Goal: Task Accomplishment & Management: Manage account settings

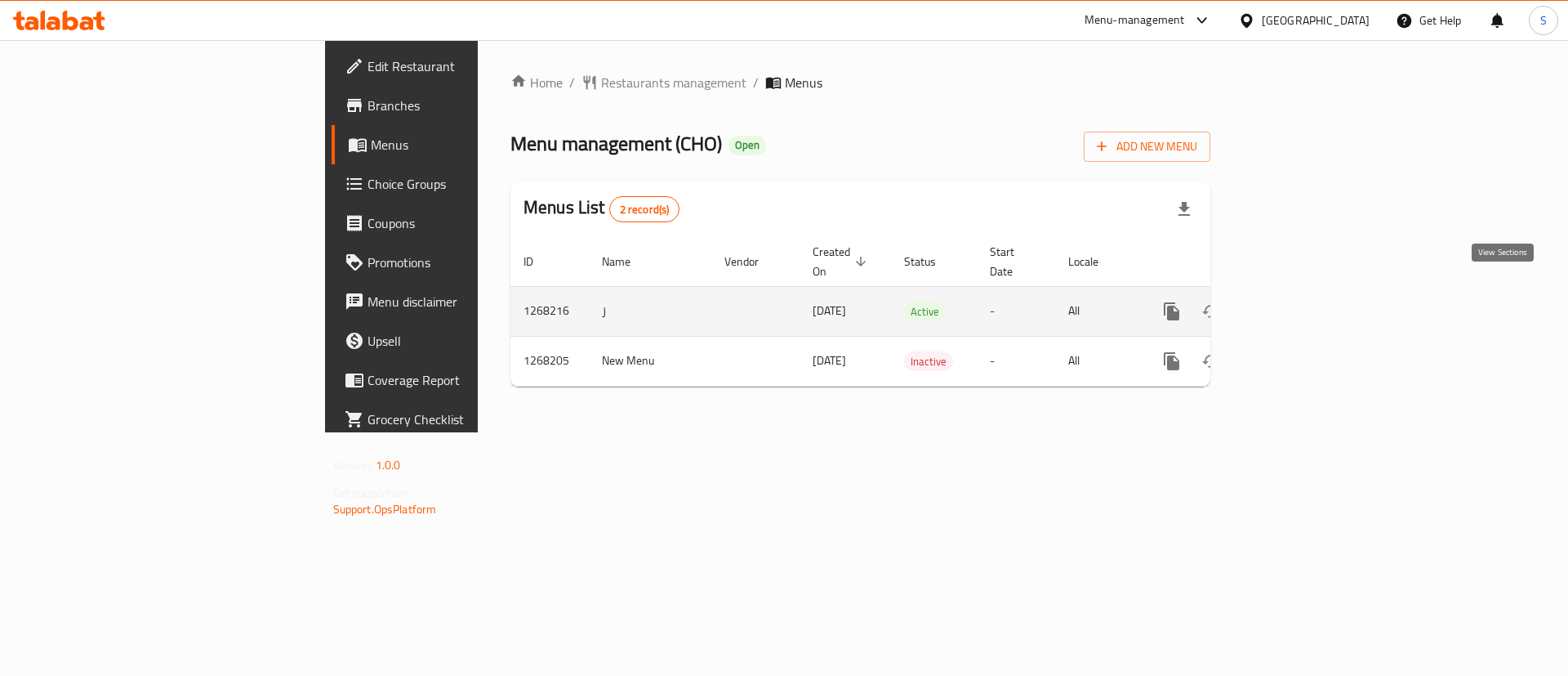
click at [1322, 294] on td "enhanced table" at bounding box center [1230, 311] width 183 height 50
click at [1300, 301] on icon "enhanced table" at bounding box center [1290, 311] width 19 height 19
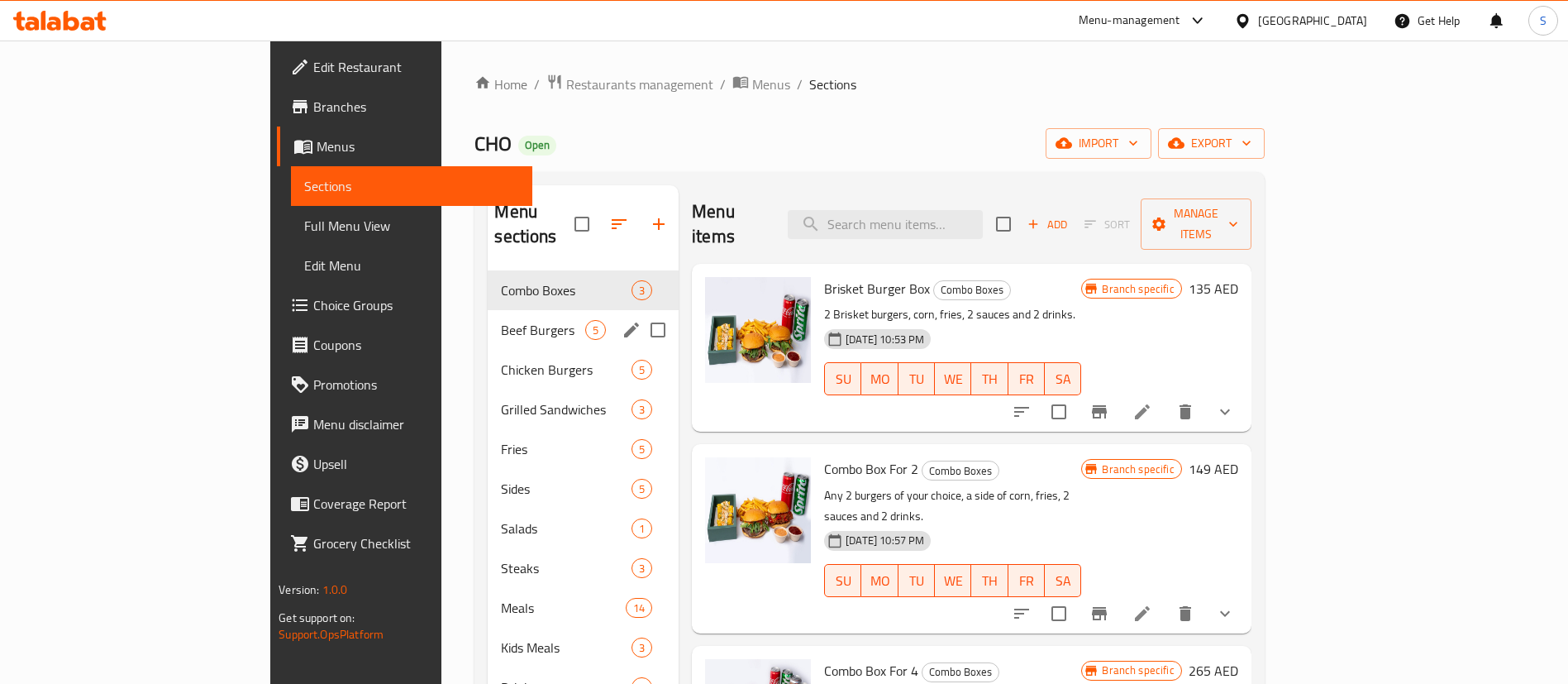
click at [487, 317] on div "Beef Burgers 5" at bounding box center [582, 330] width 191 height 40
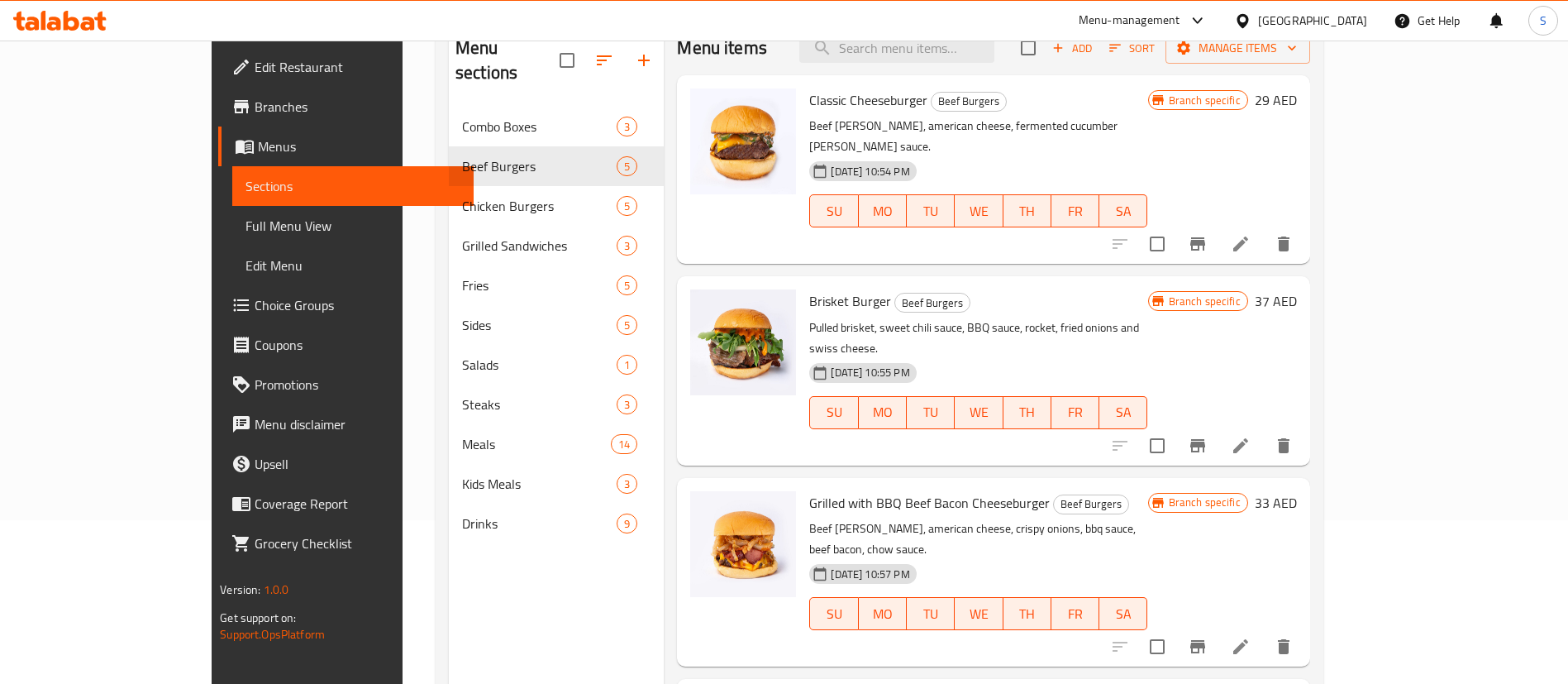
scroll to position [107, 0]
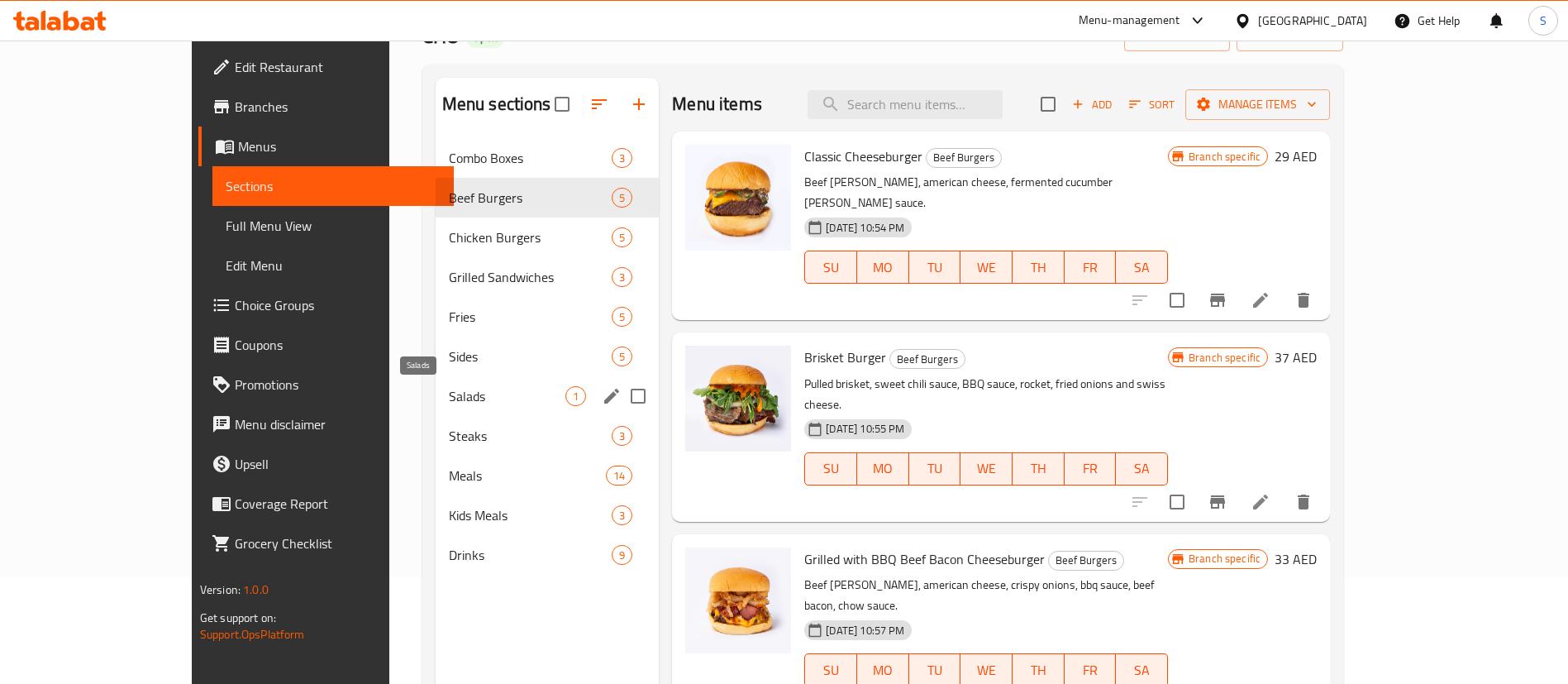
click at [448, 386] on span "Salads" at bounding box center [506, 396] width 116 height 20
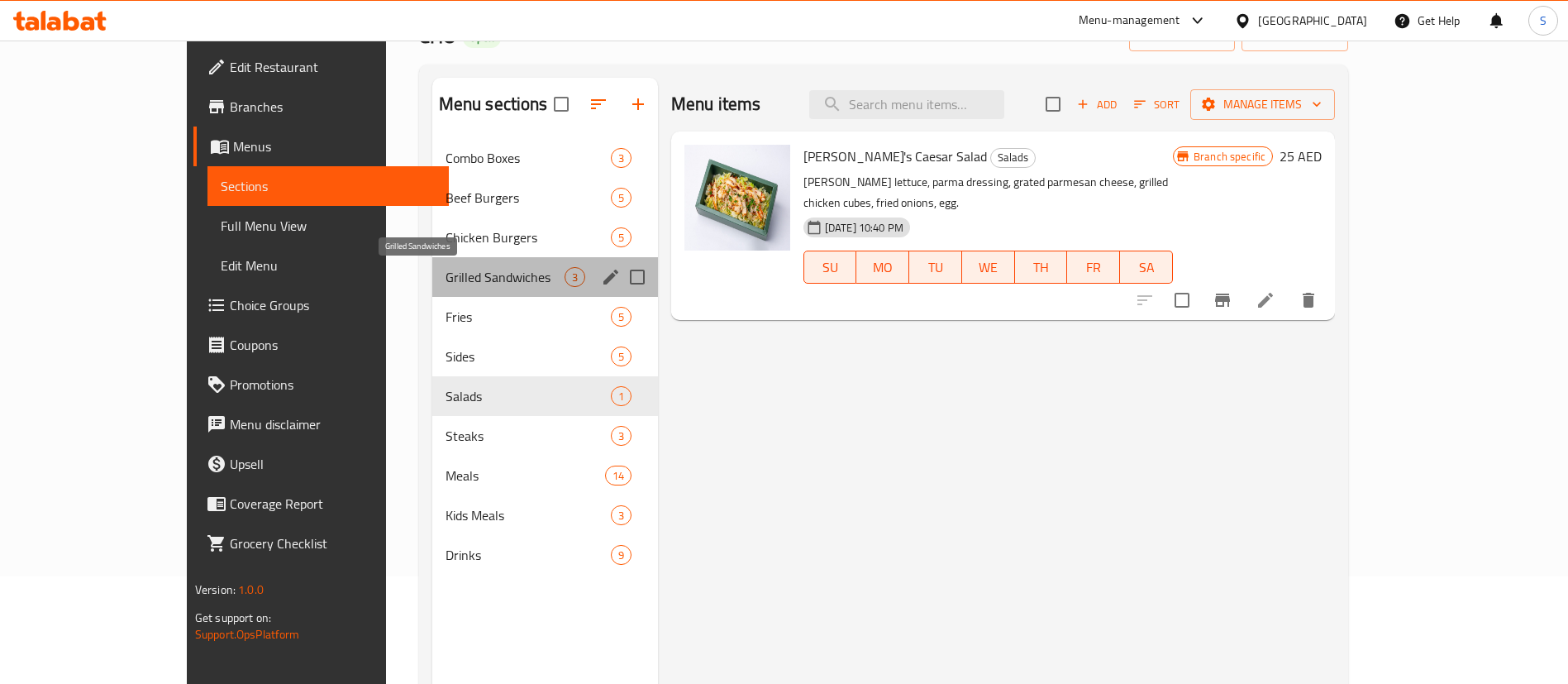
click at [446, 277] on span "Grilled Sandwiches" at bounding box center [505, 277] width 119 height 20
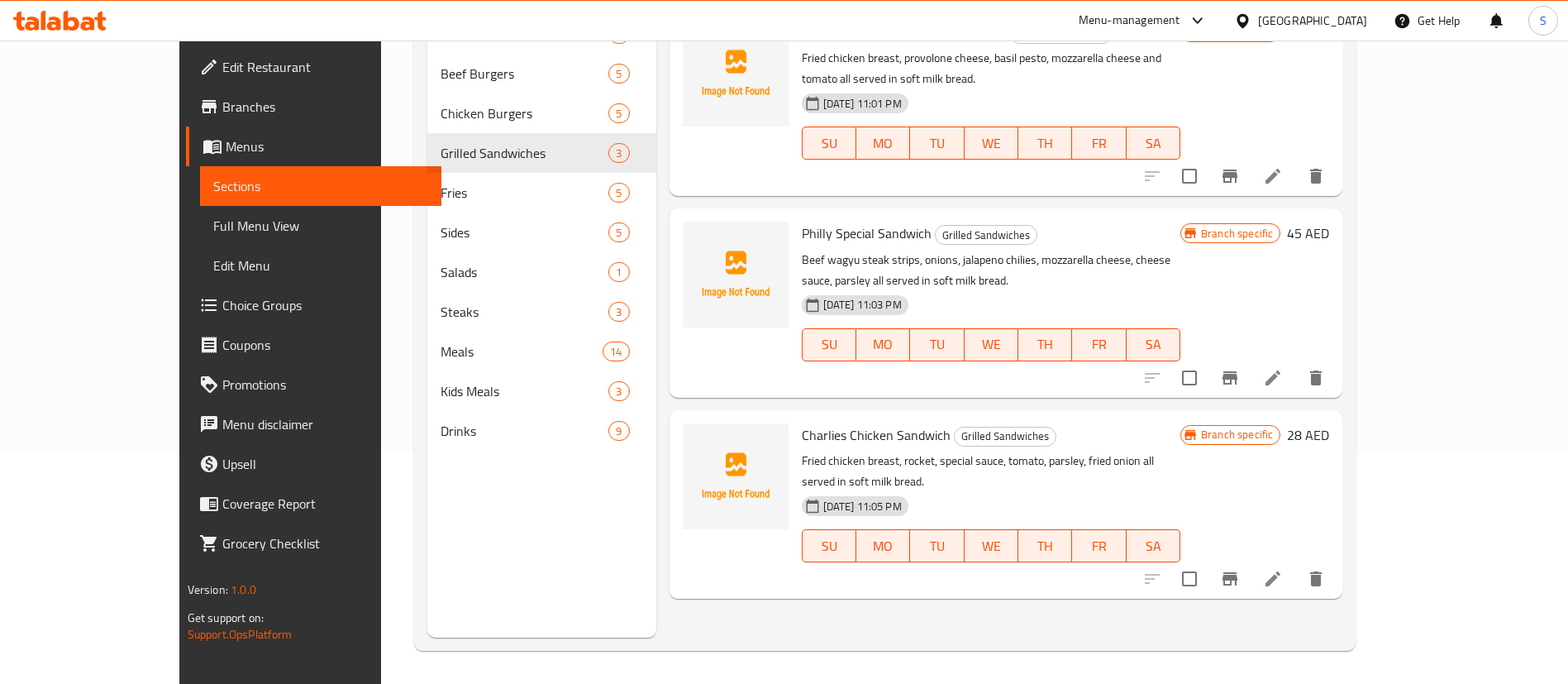
scroll to position [107, 0]
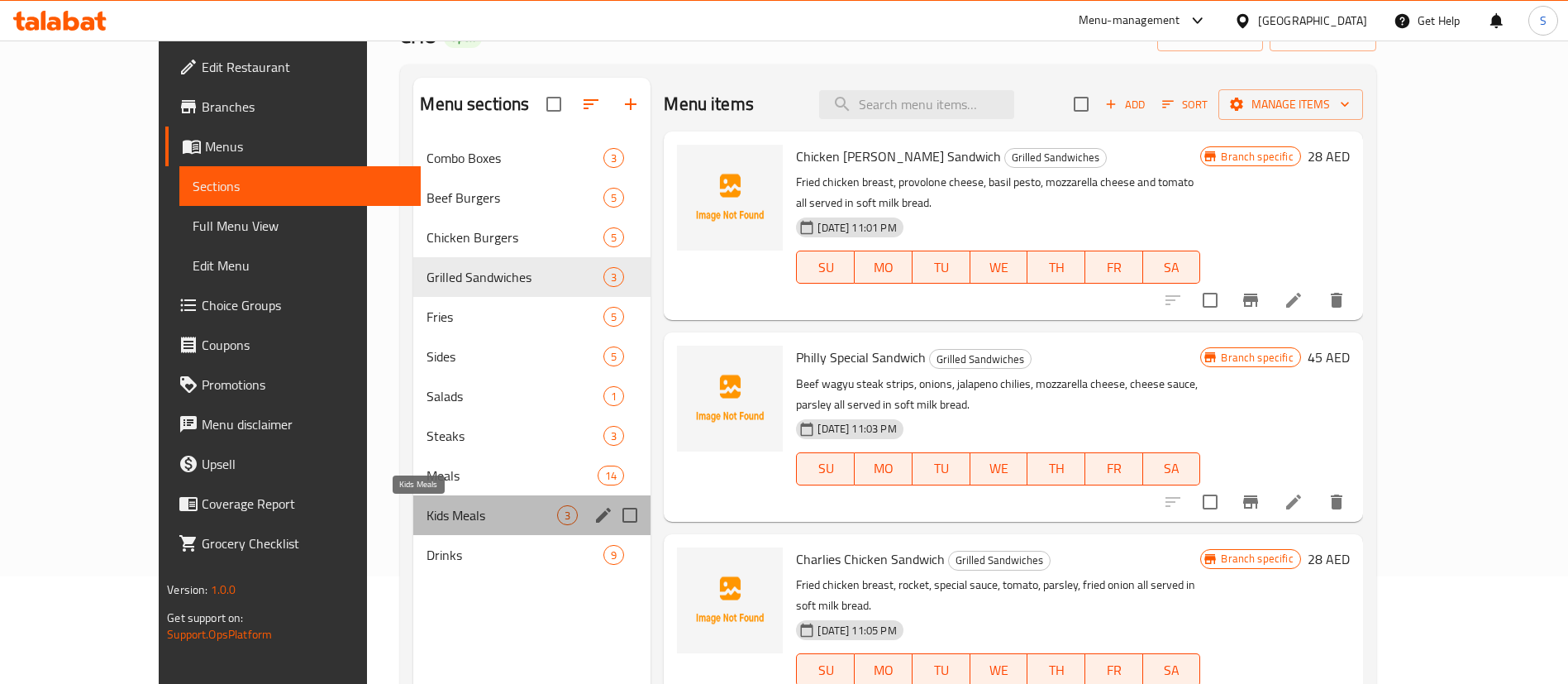
click at [426, 515] on span "Kids Meals" at bounding box center [491, 515] width 131 height 20
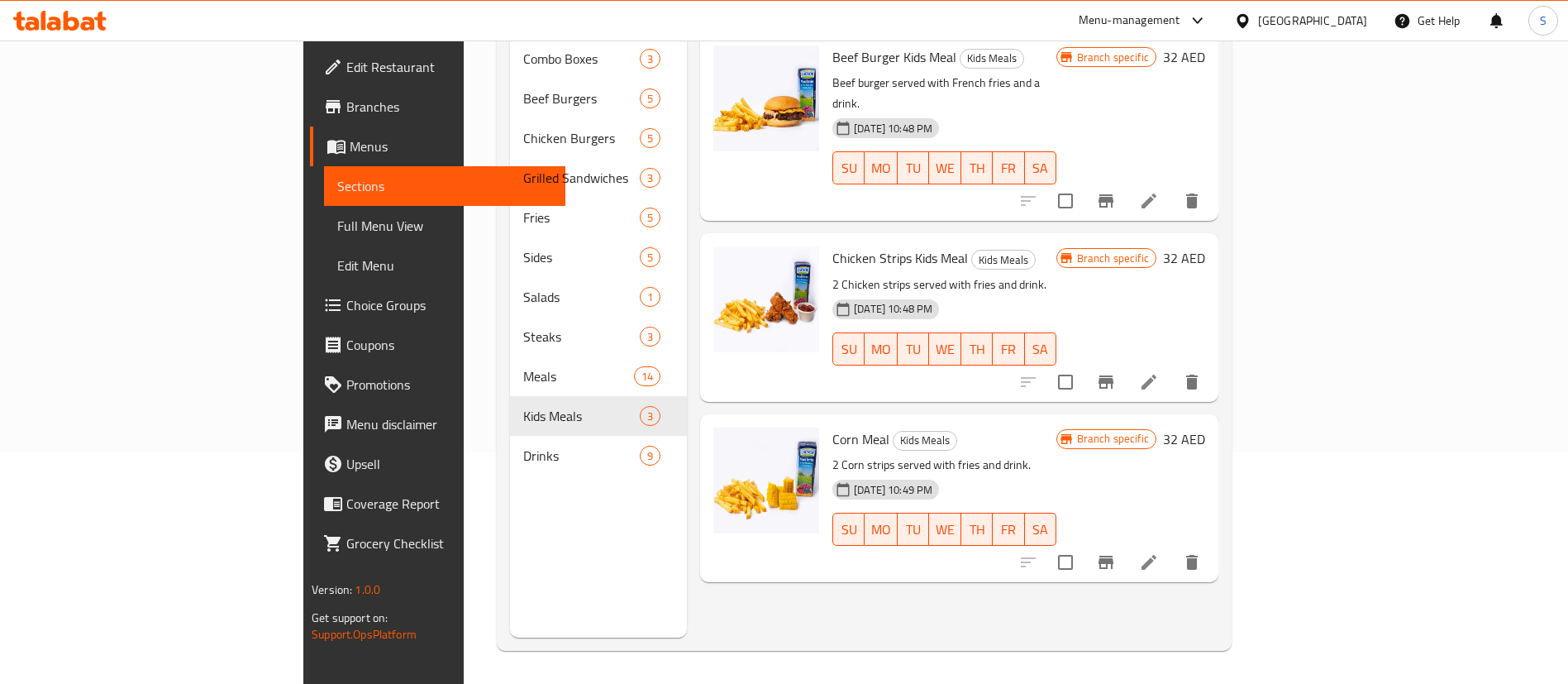
scroll to position [107, 0]
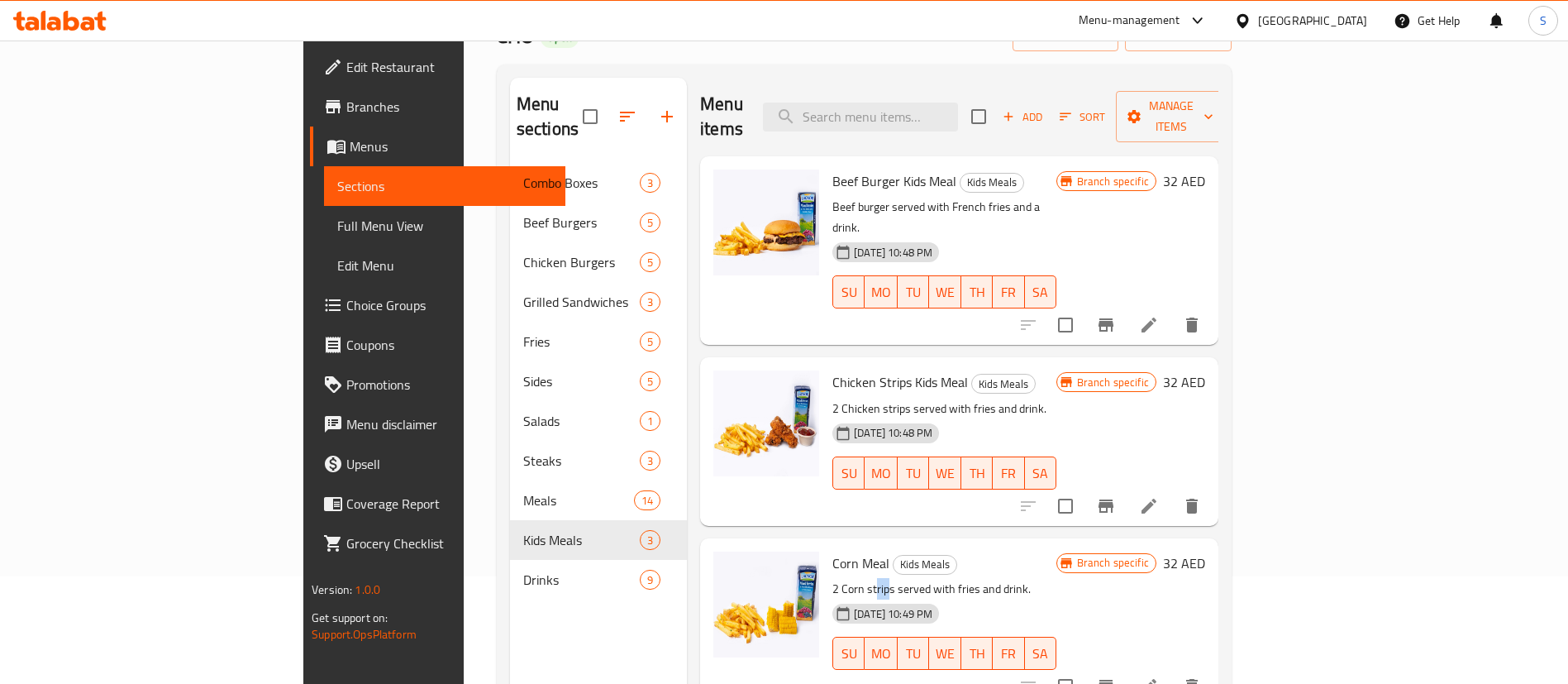
drag, startPoint x: 800, startPoint y: 548, endPoint x: 812, endPoint y: 548, distance: 12.0
click at [832, 579] on p "2 Corn strips served with fries and drink." at bounding box center [944, 589] width 224 height 20
drag, startPoint x: 825, startPoint y: 361, endPoint x: 811, endPoint y: 362, distance: 14.0
click at [832, 399] on p "2 Chicken strips served with fries and drink." at bounding box center [944, 409] width 224 height 20
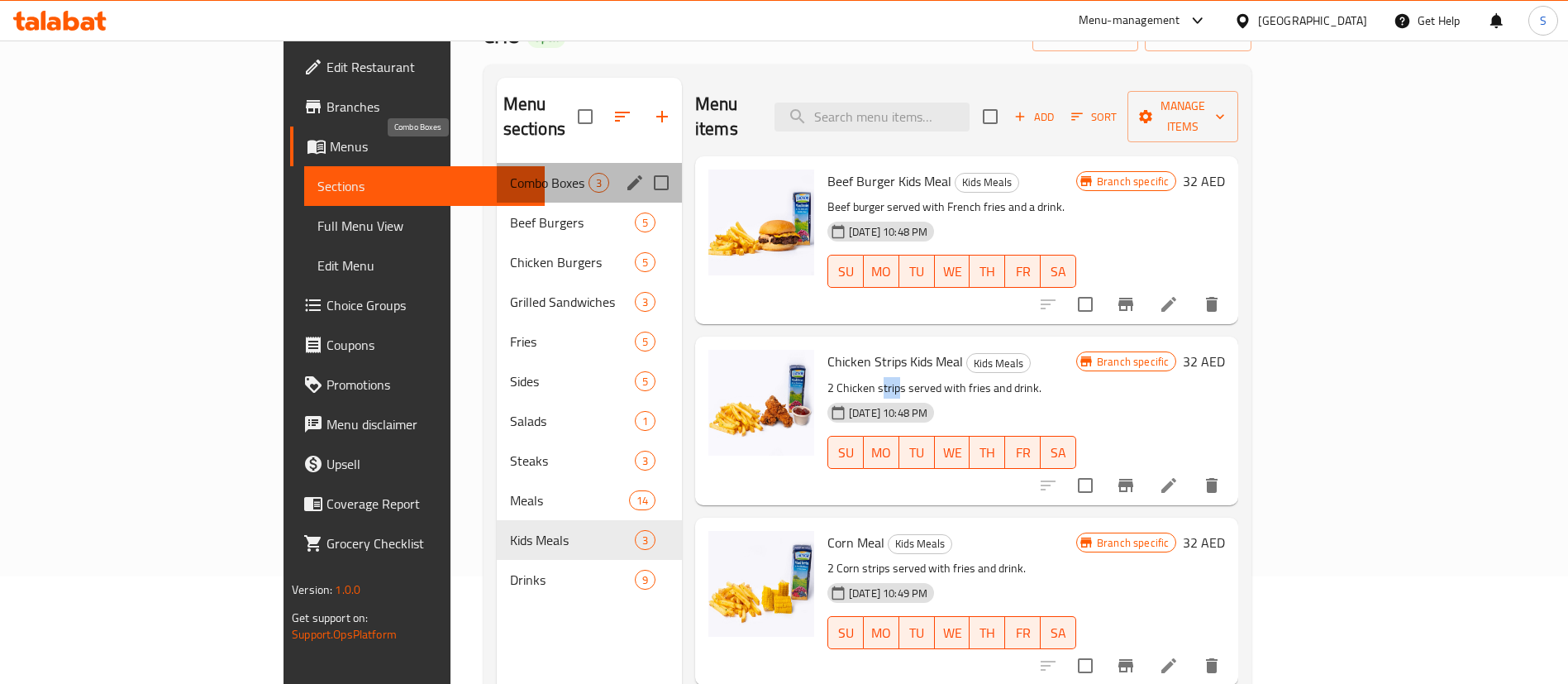
click at [510, 173] on span "Combo Boxes" at bounding box center [549, 183] width 78 height 20
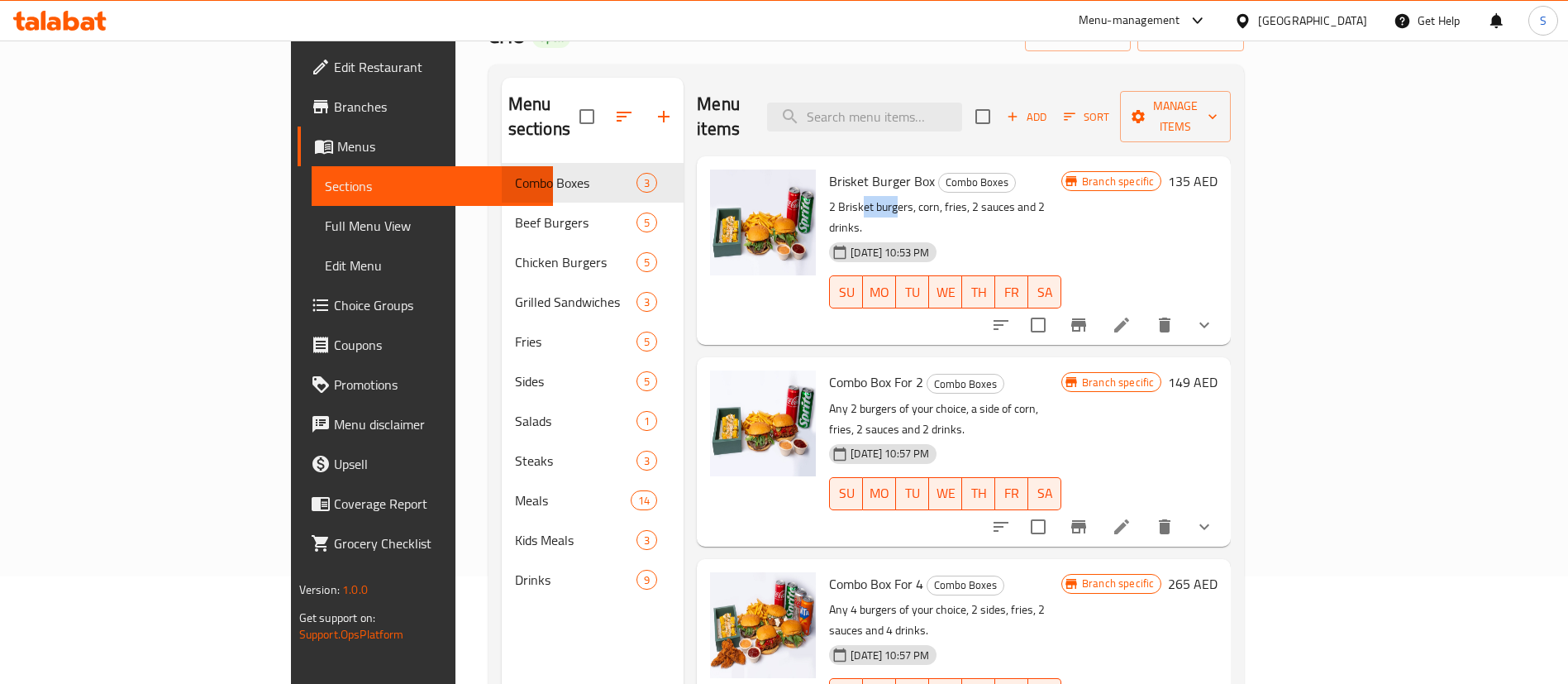
drag, startPoint x: 792, startPoint y: 186, endPoint x: 821, endPoint y: 187, distance: 29.0
click at [829, 197] on p "2 Brisket burgers, corn, fries, 2 sauces and 2 drinks." at bounding box center [946, 218] width 233 height 42
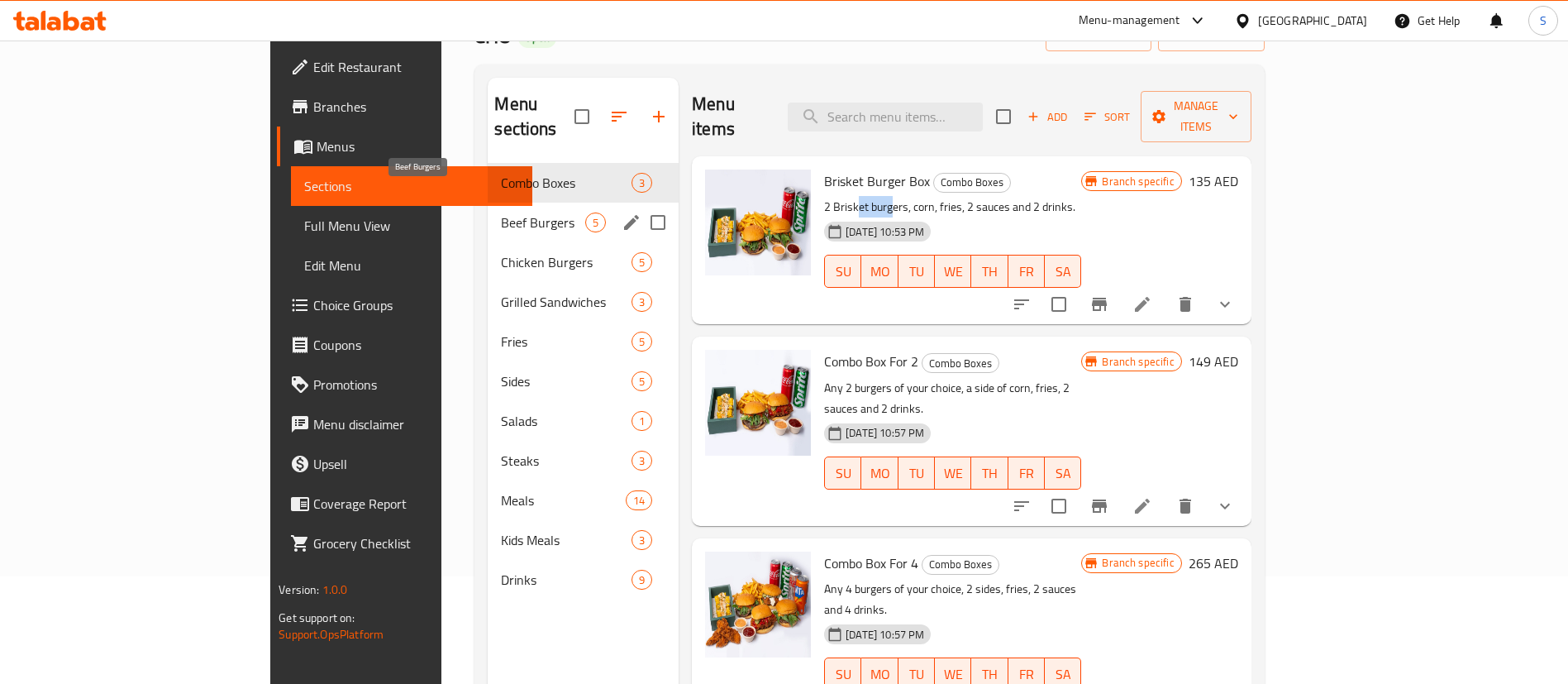
click at [501, 212] on span "Beef Burgers" at bounding box center [542, 222] width 84 height 20
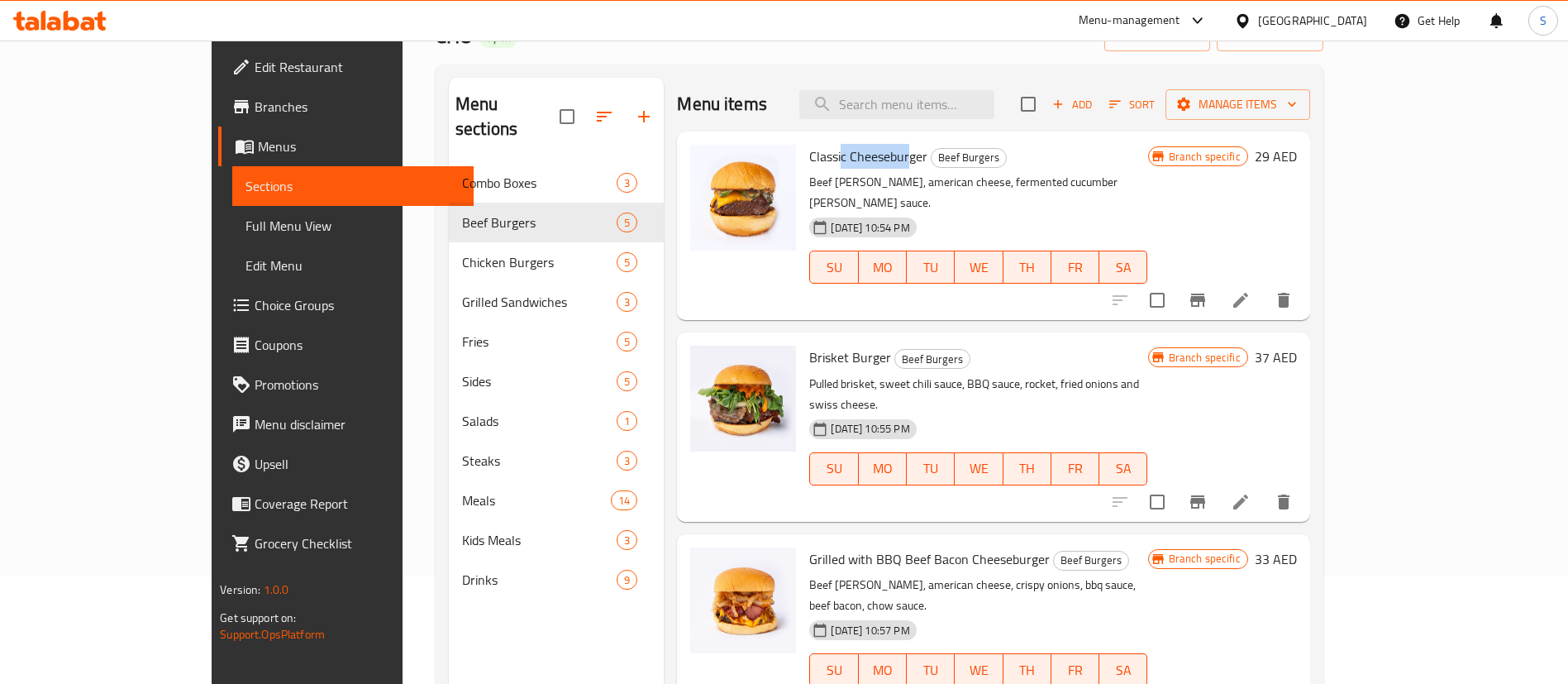
drag, startPoint x: 789, startPoint y: 155, endPoint x: 854, endPoint y: 132, distance: 68.9
click at [854, 132] on div "Classic Cheeseburger Beef Burgers Beef [PERSON_NAME], american cheese, fermente…" at bounding box center [993, 226] width 632 height 188
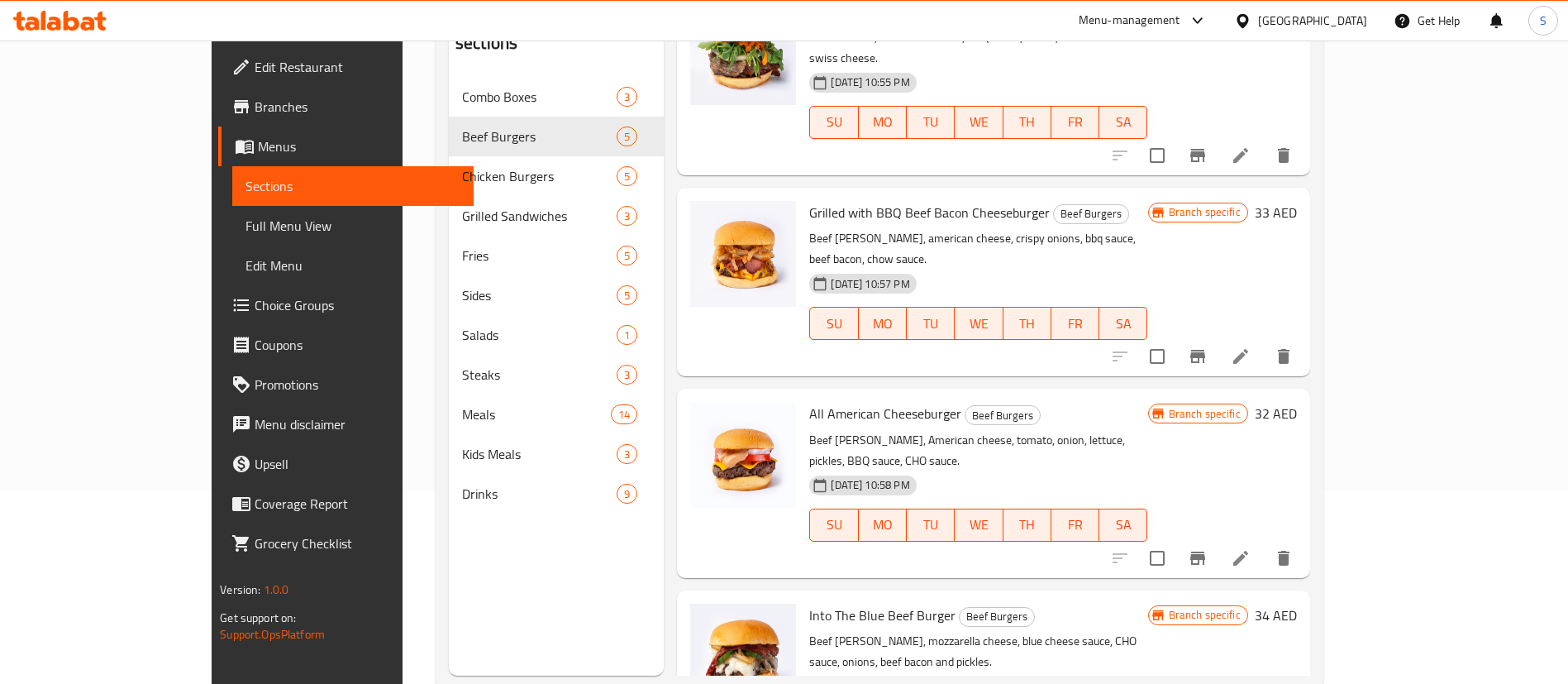
scroll to position [232, 0]
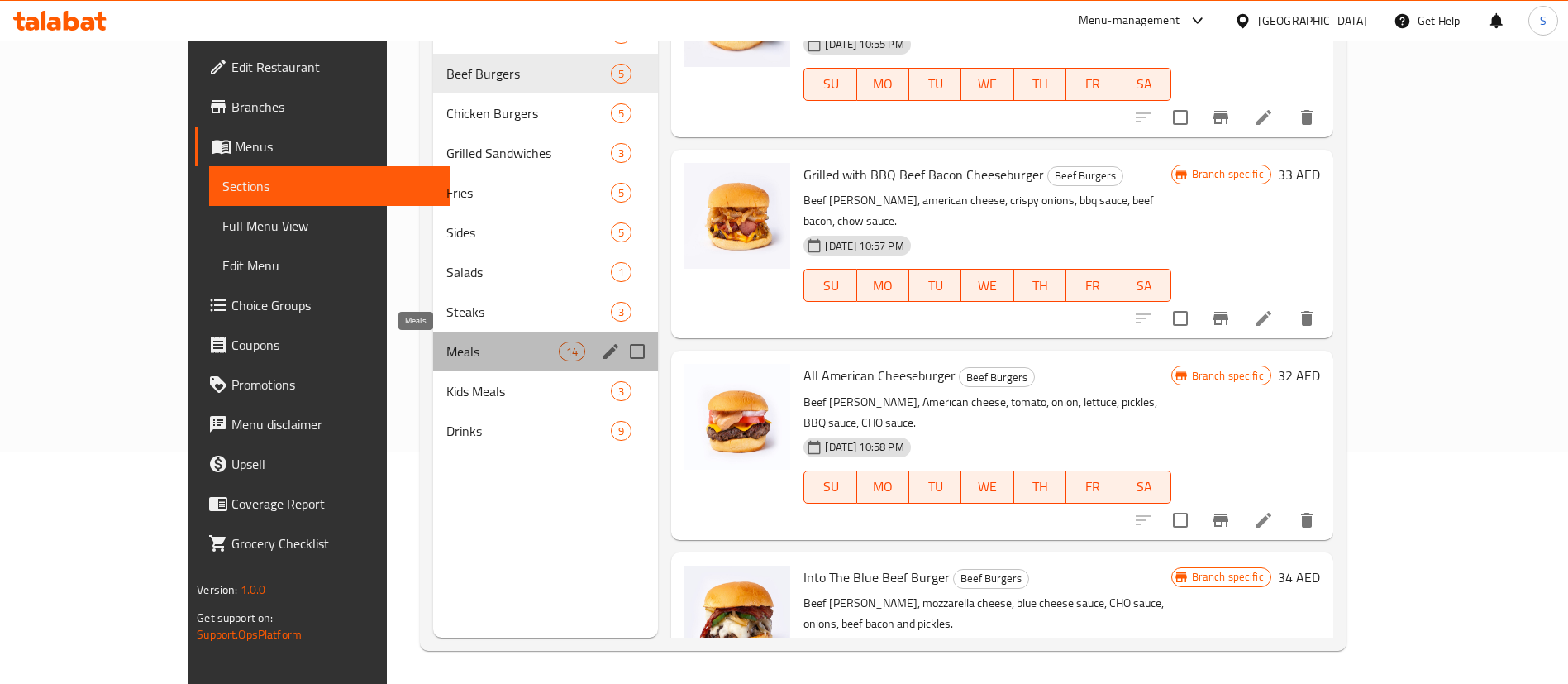
click at [447, 350] on span "Meals" at bounding box center [503, 351] width 113 height 20
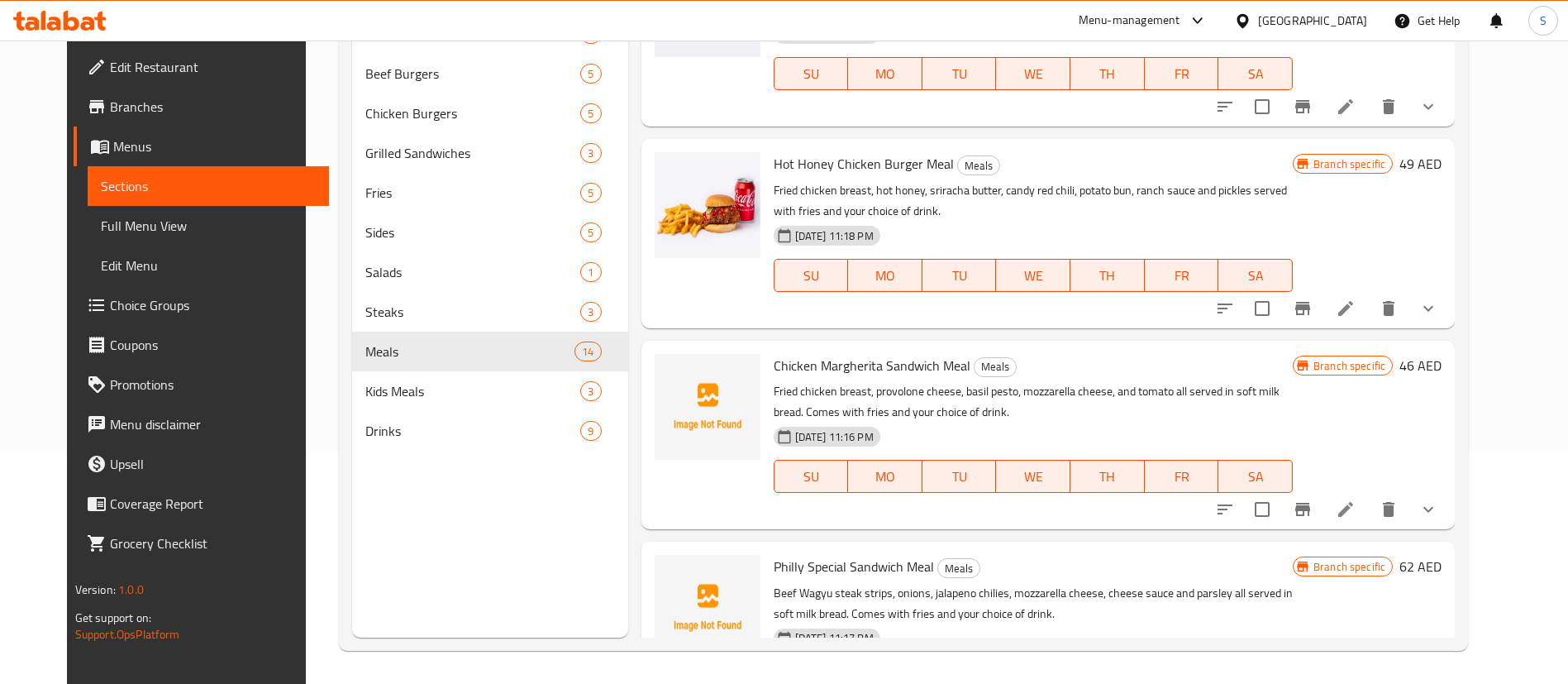
scroll to position [2072, 0]
